Goal: Information Seeking & Learning: Learn about a topic

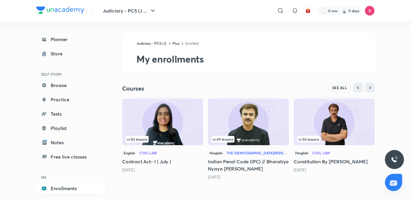
click at [336, 87] on span "SEE ALL" at bounding box center [340, 88] width 15 height 4
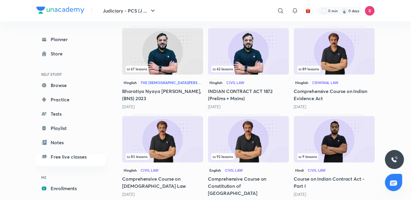
click at [155, 153] on div "83 lessons" at bounding box center [163, 156] width 74 height 7
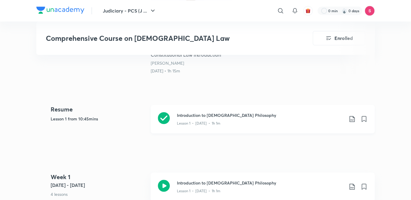
drag, startPoint x: 0, startPoint y: 0, endPoint x: 218, endPoint y: 114, distance: 245.5
click at [218, 118] on div "Lesson 1 • [DATE] • 1h 1m" at bounding box center [260, 122] width 167 height 8
